Goal: Transaction & Acquisition: Purchase product/service

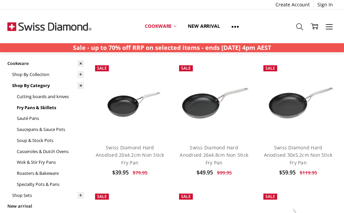
scroll to position [36, 0]
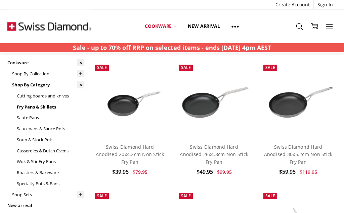
click at [129, 147] on link "Swiss Diamond Hard Anodised 20x4.2cm Non Stick Fry Pan" at bounding box center [130, 154] width 68 height 21
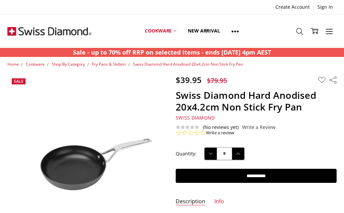
click at [265, 171] on input "**********" at bounding box center [255, 176] width 160 height 14
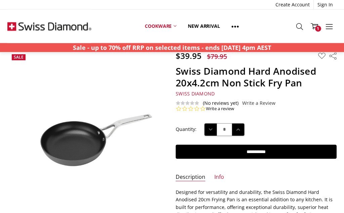
scroll to position [22, 0]
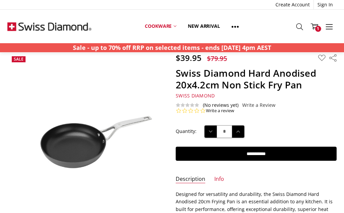
click at [259, 154] on input "**********" at bounding box center [255, 154] width 160 height 14
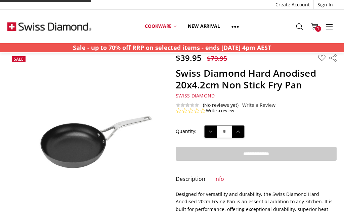
type input "**********"
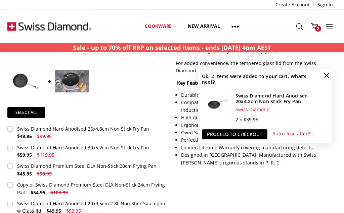
scroll to position [280, 0]
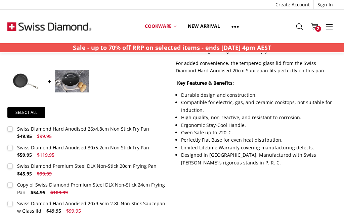
click at [72, 126] on div "Swiss Diamond Hard Anodised 26x4.8cm Non Stick Fry Pan" at bounding box center [83, 129] width 132 height 6
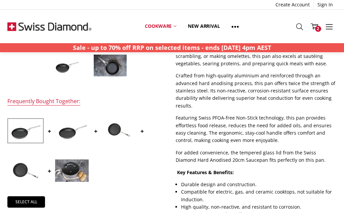
scroll to position [189, 0]
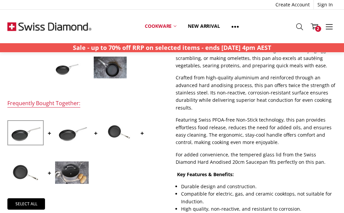
click at [74, 134] on img at bounding box center [72, 133] width 34 height 22
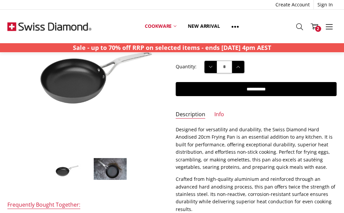
scroll to position [0, 0]
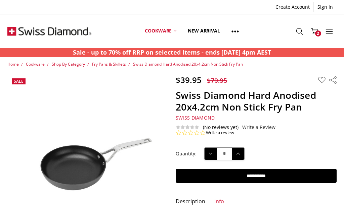
click at [318, 37] on link "Cart 2" at bounding box center [314, 31] width 15 height 17
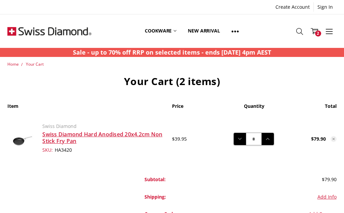
click at [240, 141] on icon at bounding box center [239, 139] width 7 height 7
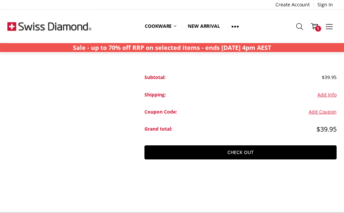
click at [205, 183] on body ".st0{display:none;} .st1{display:inline;} Created with Sketch. Created with Ske…" at bounding box center [172, 201] width 344 height 606
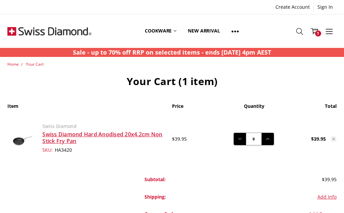
click at [18, 65] on span "Home" at bounding box center [12, 64] width 11 height 6
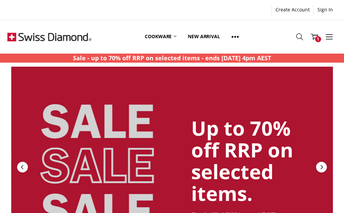
click at [98, 210] on div "Up to 70% off RRP on selected items. Ends [DATE] 4pm AEST. SHOP NOW" at bounding box center [184, 186] width 247 height 188
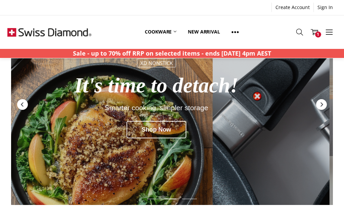
scroll to position [63, 0]
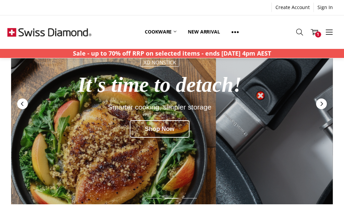
click at [172, 128] on div "Shop Now" at bounding box center [160, 128] width 60 height 17
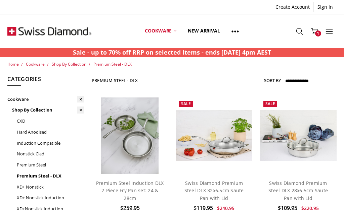
click at [166, 33] on link "Cookware" at bounding box center [160, 31] width 43 height 30
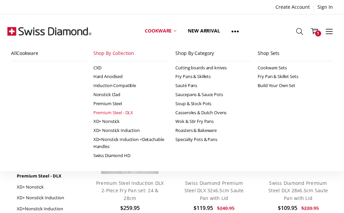
click at [122, 155] on link "Swiss Diamond HD" at bounding box center [130, 155] width 75 height 9
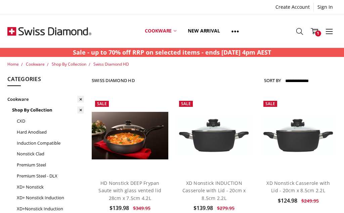
click at [174, 30] on icon at bounding box center [174, 31] width 3 height 3
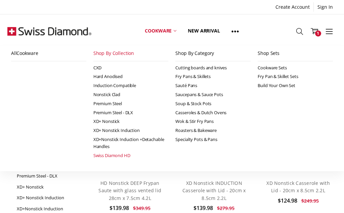
click at [318, 31] on span "1" at bounding box center [318, 34] width 6 height 6
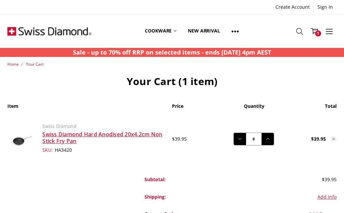
click at [238, 31] on use at bounding box center [234, 32] width 7 height 2
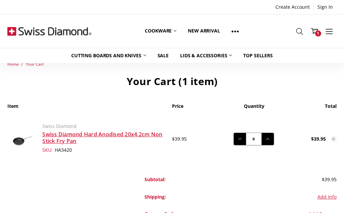
click at [260, 57] on link "Top Sellers" at bounding box center [257, 55] width 41 height 15
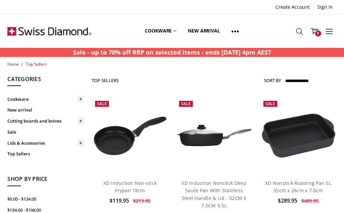
click at [26, 99] on link "Cookware" at bounding box center [45, 99] width 77 height 11
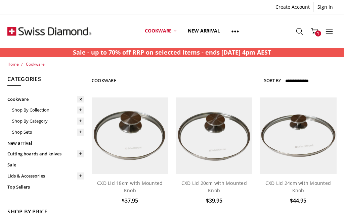
click at [319, 33] on span "1" at bounding box center [318, 34] width 6 height 6
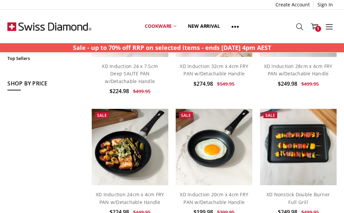
scroll to position [245, 0]
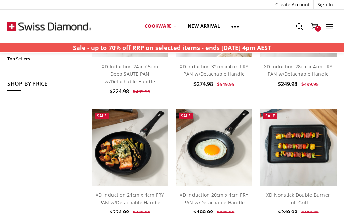
click at [208, 126] on img at bounding box center [213, 147] width 77 height 77
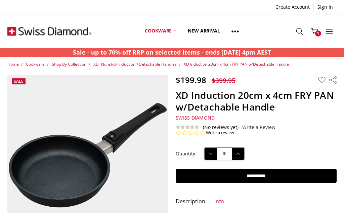
click at [68, 64] on span "Shop By Collection" at bounding box center [69, 64] width 35 height 6
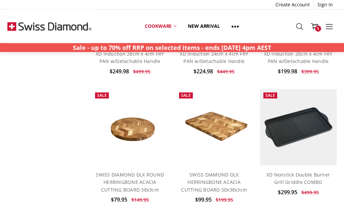
scroll to position [775, 0]
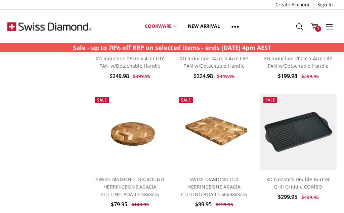
click at [213, 176] on link "SWISS DIAMOND DLX HERRINGBONE ACACIA CUTTING BOARD 50x38x3cm" at bounding box center [214, 186] width 66 height 21
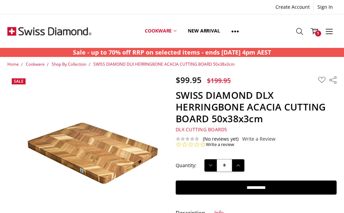
click at [257, 186] on input "**********" at bounding box center [255, 188] width 160 height 14
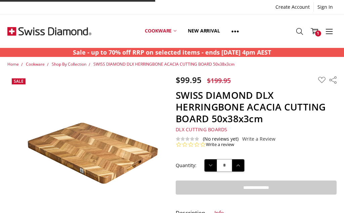
type input "**********"
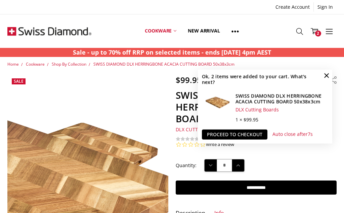
click at [139, 96] on img at bounding box center [1, 202] width 429 height 287
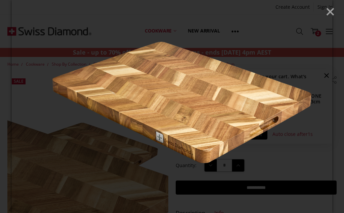
click at [332, 17] on img at bounding box center [172, 106] width 320 height 213
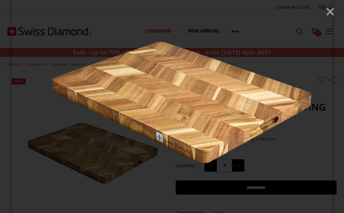
click at [331, 14] on icon "Close" at bounding box center [330, 12] width 10 height 10
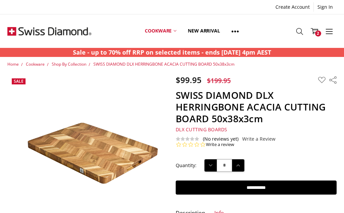
click at [73, 64] on span "Shop By Collection" at bounding box center [69, 64] width 35 height 6
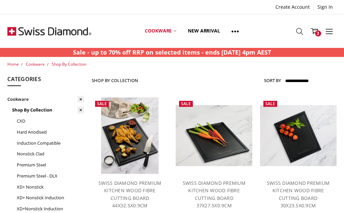
click at [40, 65] on span "Cookware" at bounding box center [35, 64] width 19 height 6
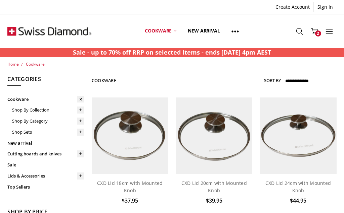
click at [316, 32] on span "2" at bounding box center [318, 34] width 6 height 6
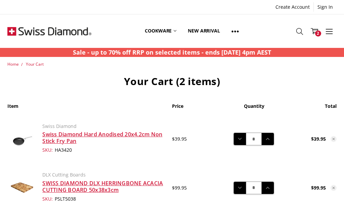
click at [162, 29] on link "Cookware" at bounding box center [160, 31] width 43 height 30
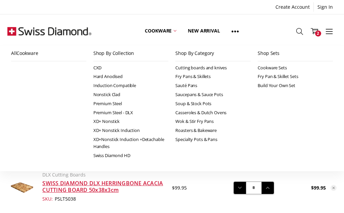
click at [322, 34] on link "More" at bounding box center [328, 30] width 15 height 17
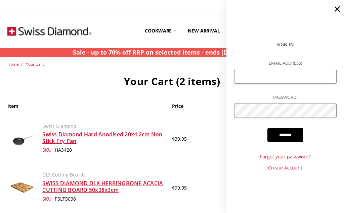
click at [339, 9] on icon at bounding box center [336, 8] width 9 height 9
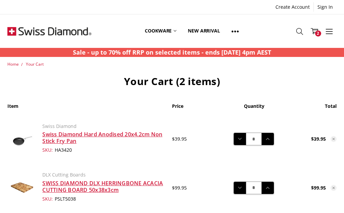
click at [317, 34] on span "2" at bounding box center [318, 34] width 6 height 6
click at [170, 33] on link "Cookware" at bounding box center [160, 31] width 43 height 30
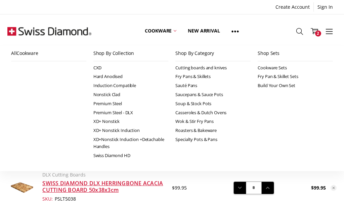
click at [116, 74] on link "Hard Anodised" at bounding box center [130, 76] width 75 height 9
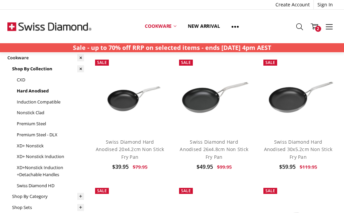
scroll to position [42, 0]
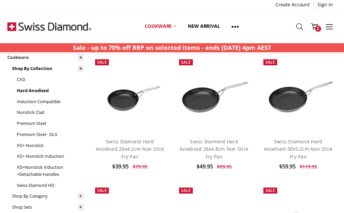
click at [41, 144] on link "XD+ Nonstick" at bounding box center [50, 145] width 67 height 11
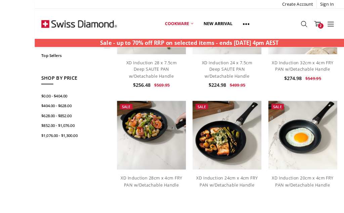
scroll to position [281, 0]
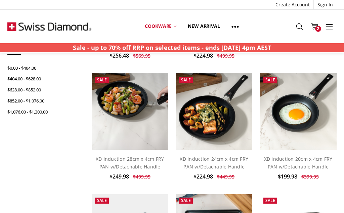
click at [301, 160] on link "XD Induction 20cm x 4cm FRY PAN w/Detachable Handle" at bounding box center [298, 163] width 68 height 14
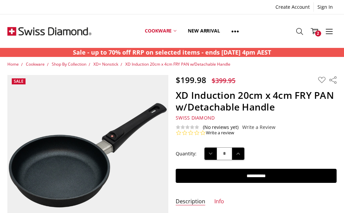
click at [38, 62] on span "Cookware" at bounding box center [35, 64] width 19 height 6
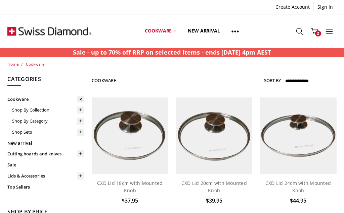
click at [168, 31] on link "Cookware" at bounding box center [160, 31] width 43 height 30
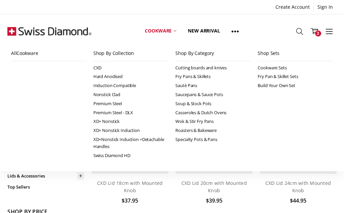
click at [126, 155] on link "Swiss Diamond HD" at bounding box center [130, 155] width 75 height 9
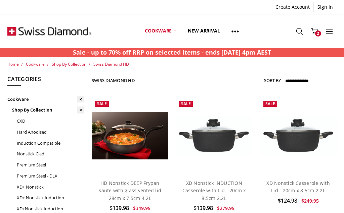
click at [320, 35] on link "Cart 2" at bounding box center [314, 31] width 15 height 17
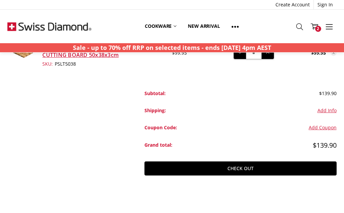
scroll to position [139, 0]
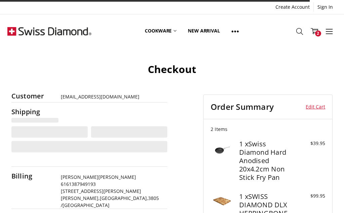
select select "***"
select select "**"
select select "***"
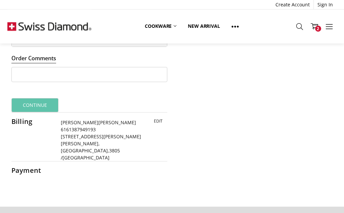
scroll to position [376, 0]
click at [40, 105] on button "Continue" at bounding box center [34, 106] width 47 height 14
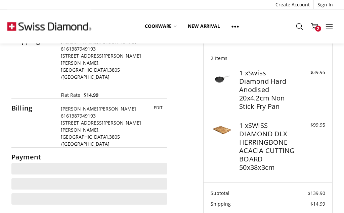
scroll to position [23, 0]
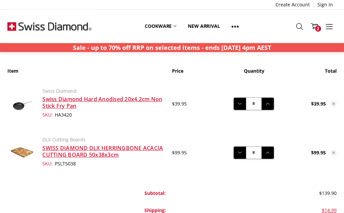
scroll to position [22, 0]
